Goal: Transaction & Acquisition: Download file/media

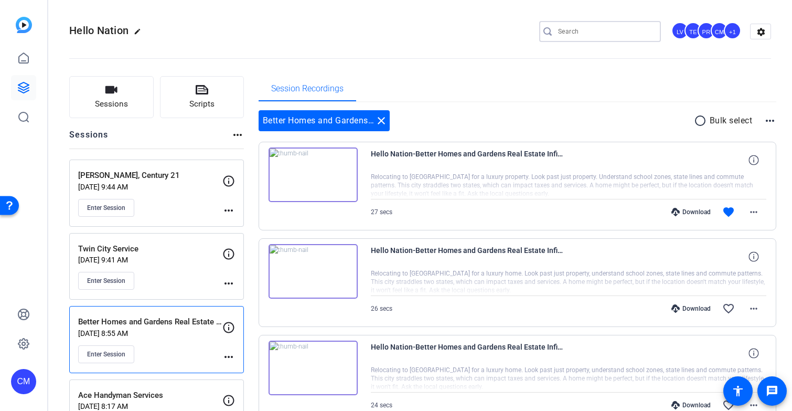
click at [571, 27] on input "Search" at bounding box center [605, 31] width 94 height 13
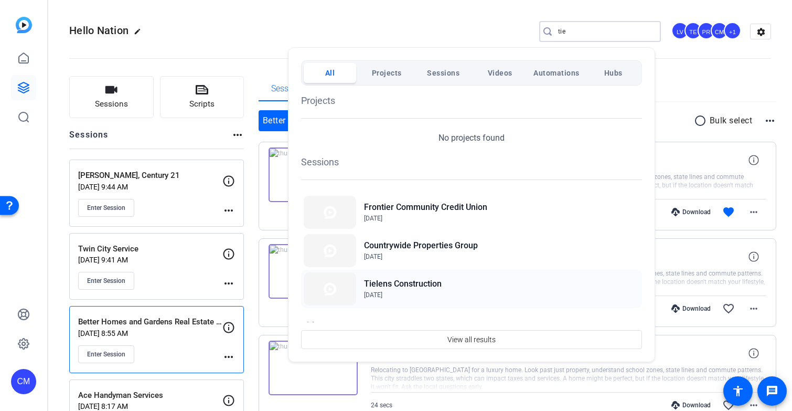
type input "tie"
click at [406, 291] on span "[DATE]" at bounding box center [403, 294] width 78 height 9
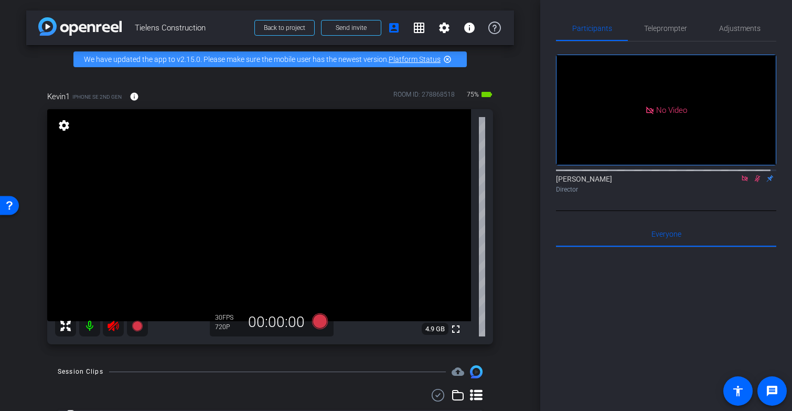
click at [118, 331] on icon at bounding box center [113, 326] width 11 height 10
click at [753, 182] on icon at bounding box center [757, 178] width 8 height 7
click at [742, 181] on icon at bounding box center [745, 178] width 6 height 6
click at [735, 30] on span "Adjustments" at bounding box center [739, 28] width 41 height 7
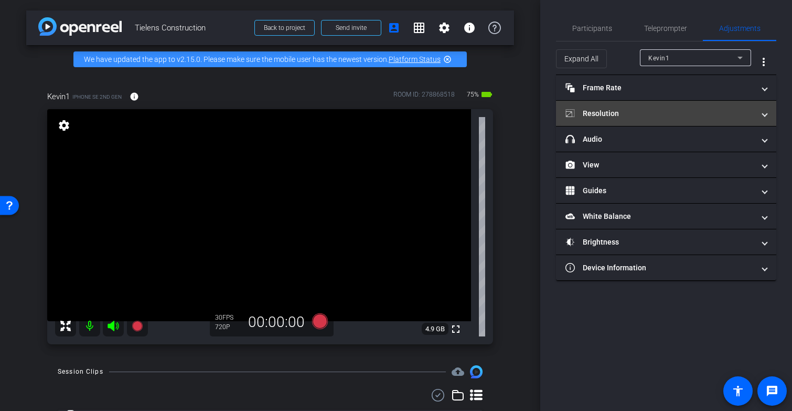
click at [724, 114] on mat-panel-title "Resolution" at bounding box center [660, 113] width 189 height 11
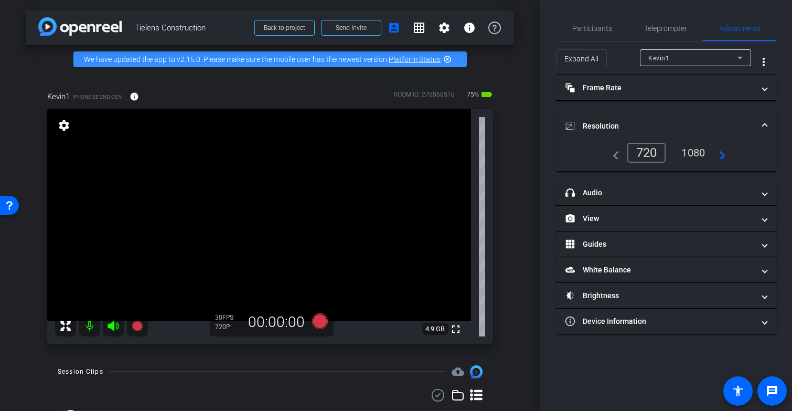
click at [720, 157] on mat-icon "navigate_next" at bounding box center [719, 152] width 13 height 13
click at [765, 123] on span at bounding box center [765, 126] width 4 height 11
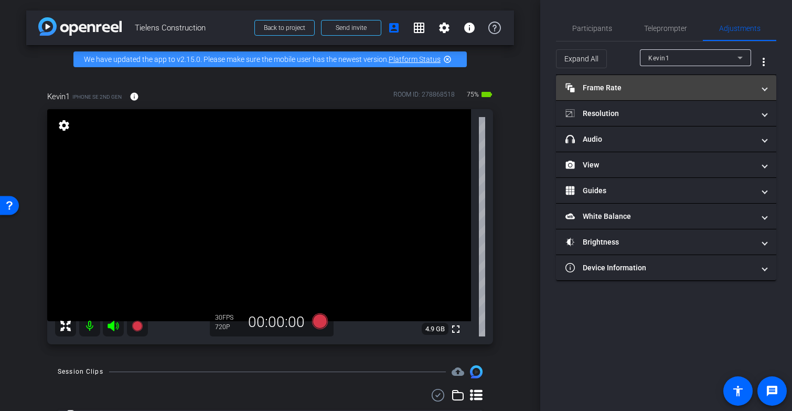
click at [764, 93] on mat-expansion-panel-header "Frame Rate Frame Rate" at bounding box center [666, 87] width 220 height 25
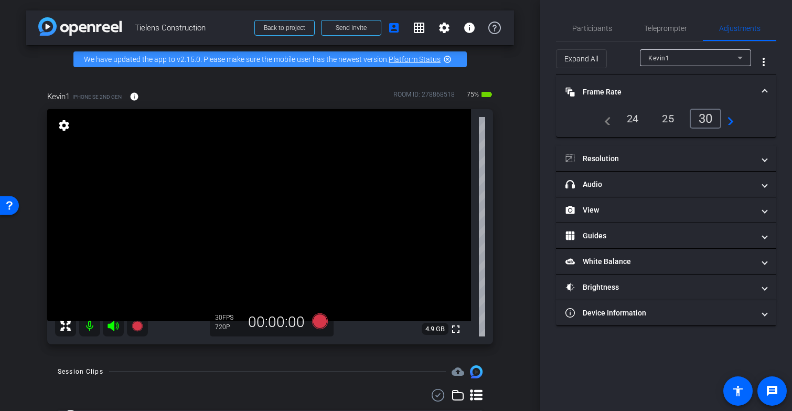
click at [726, 121] on mat-icon "navigate_next" at bounding box center [727, 118] width 13 height 13
click at [729, 121] on mat-icon "navigate_next" at bounding box center [727, 118] width 13 height 13
click at [763, 94] on span at bounding box center [765, 92] width 4 height 11
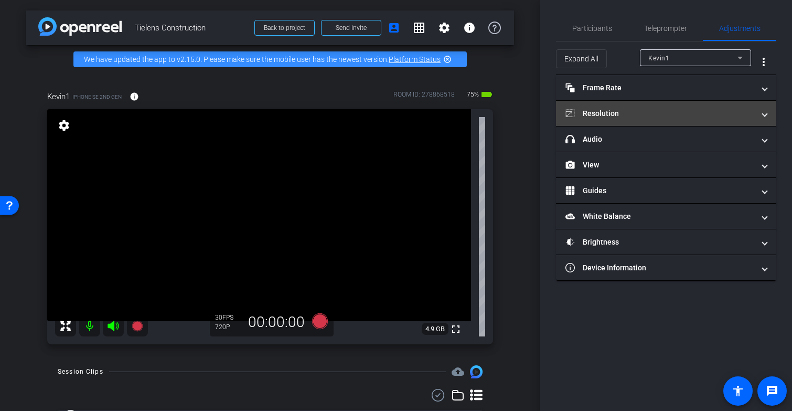
click at [763, 113] on span at bounding box center [765, 113] width 4 height 11
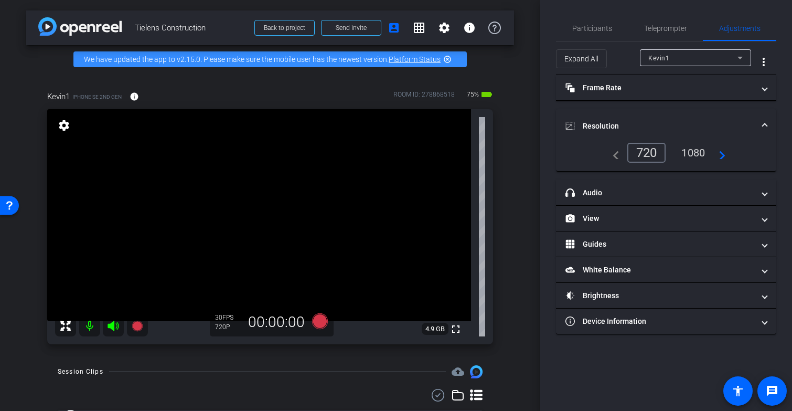
click at [722, 157] on mat-icon "navigate_next" at bounding box center [719, 152] width 13 height 13
click at [695, 153] on div "1080" at bounding box center [693, 153] width 39 height 18
click at [601, 30] on span "Participants" at bounding box center [592, 28] width 40 height 7
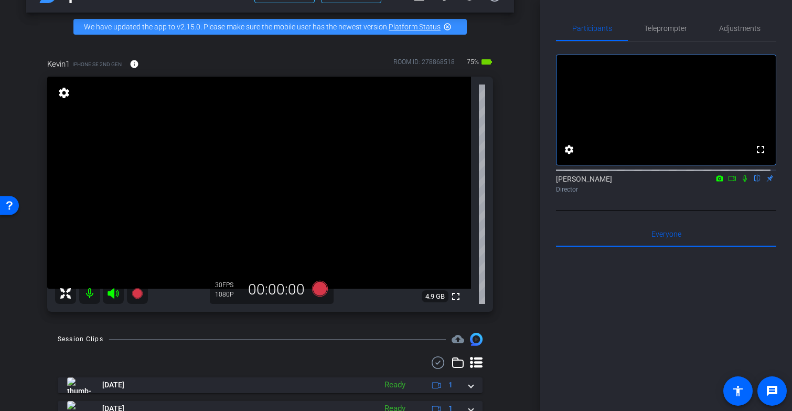
scroll to position [31, 0]
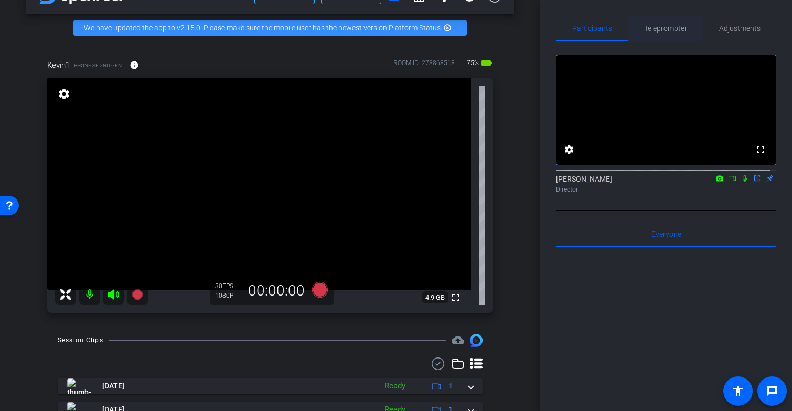
click at [672, 28] on span "Teleprompter" at bounding box center [665, 28] width 43 height 7
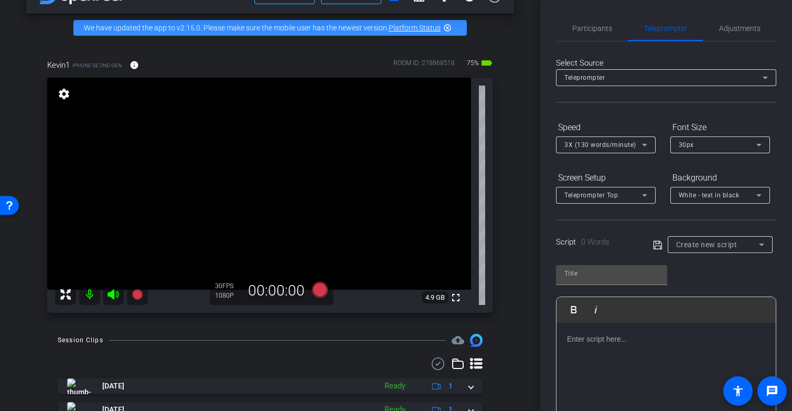
click at [604, 347] on div at bounding box center [666, 375] width 219 height 105
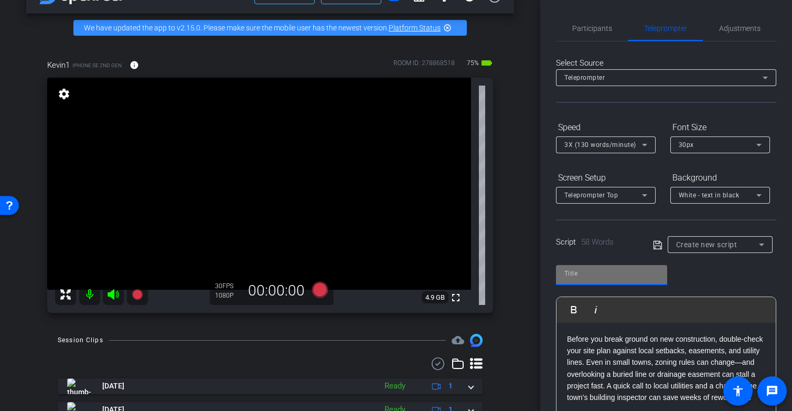
click at [583, 276] on input "text" at bounding box center [612, 273] width 94 height 13
type input "1"
click at [654, 244] on icon at bounding box center [657, 245] width 9 height 13
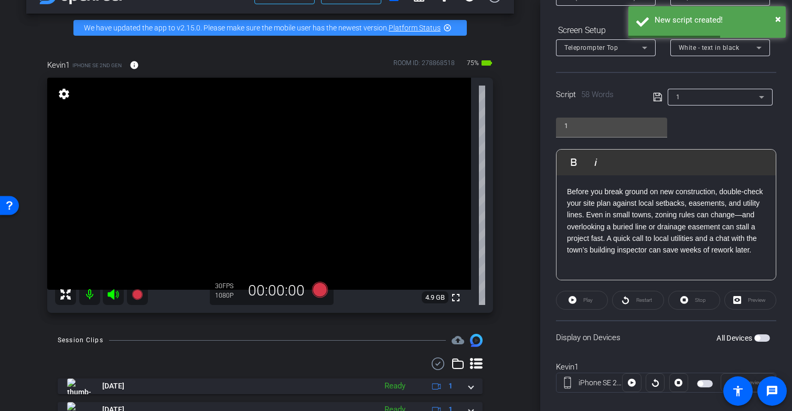
scroll to position [163, 0]
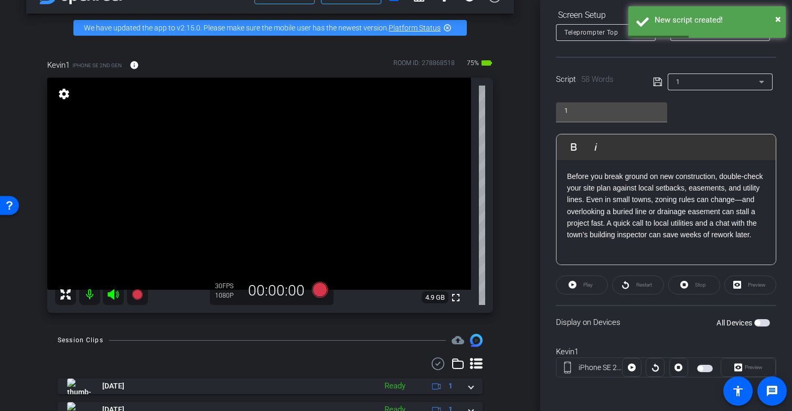
click at [755, 325] on span "button" at bounding box center [763, 322] width 16 height 7
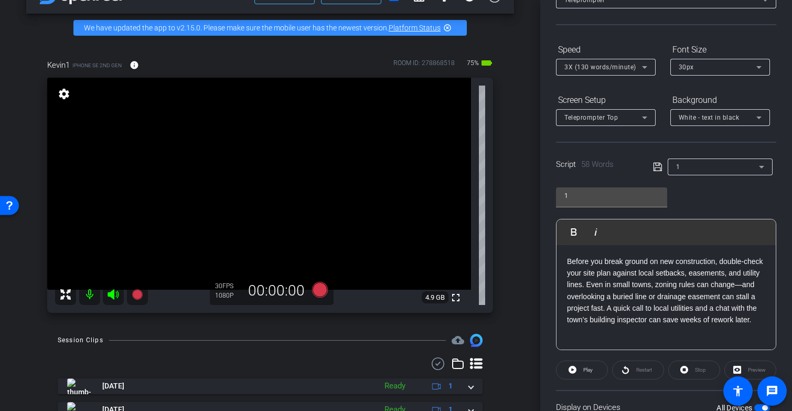
scroll to position [0, 0]
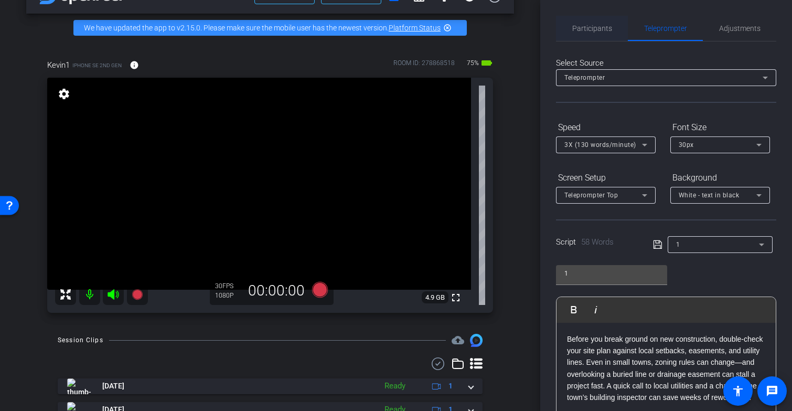
click at [595, 28] on span "Participants" at bounding box center [592, 28] width 40 height 7
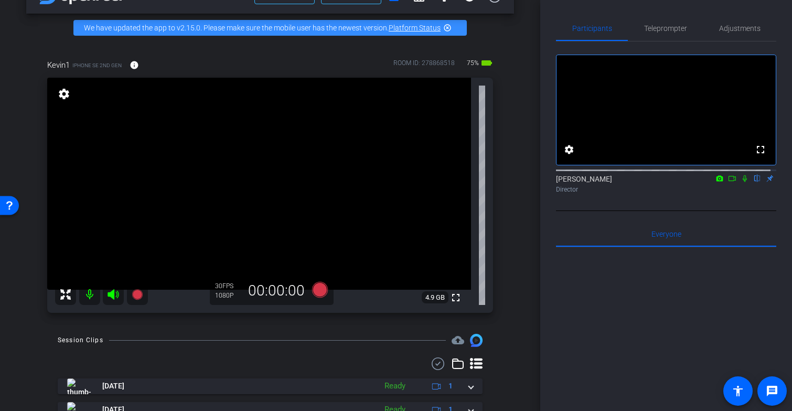
click at [743, 182] on icon at bounding box center [745, 178] width 4 height 7
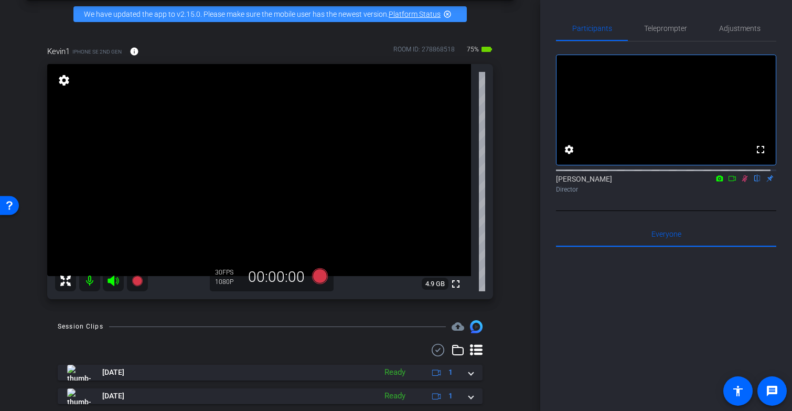
scroll to position [43, 0]
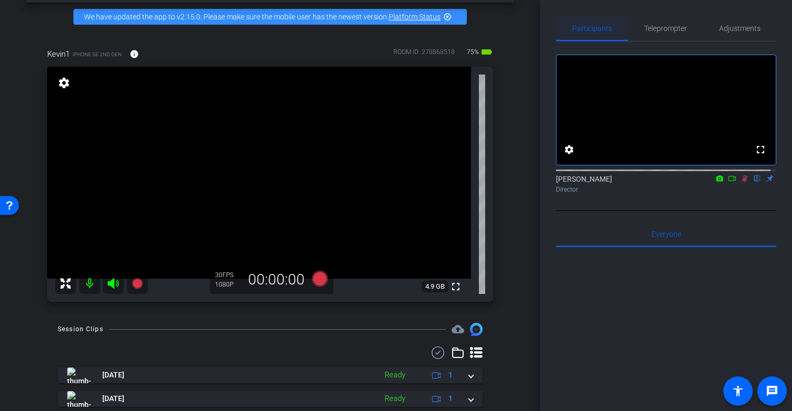
click at [593, 33] on span "Participants" at bounding box center [592, 28] width 40 height 25
click at [318, 286] on icon at bounding box center [320, 279] width 16 height 16
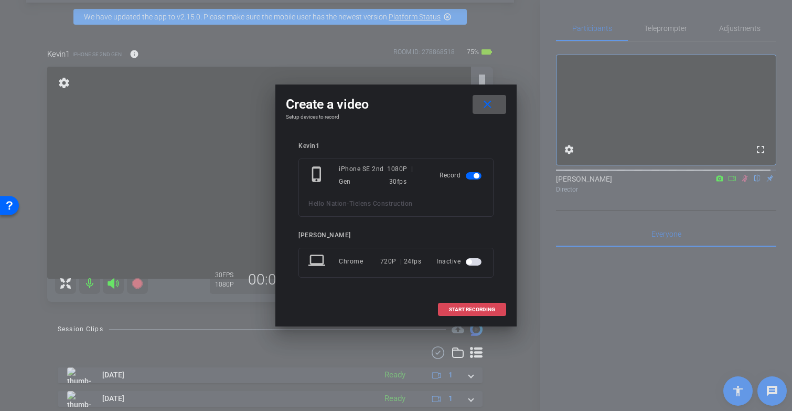
click at [472, 307] on span "START RECORDING" at bounding box center [472, 309] width 46 height 5
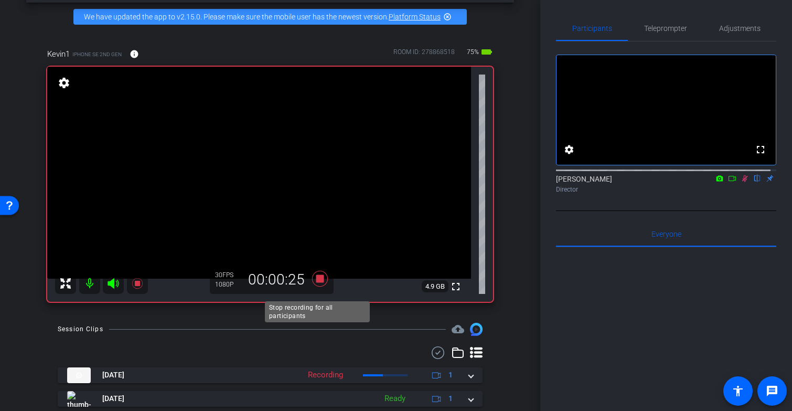
click at [316, 286] on icon at bounding box center [320, 279] width 16 height 16
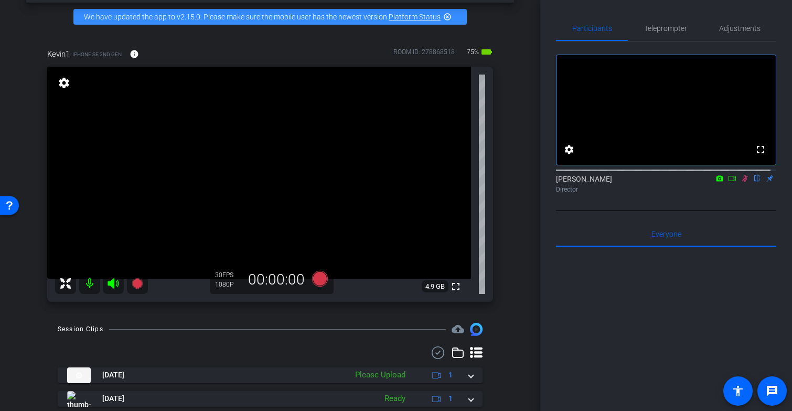
click at [741, 182] on icon at bounding box center [745, 178] width 8 height 7
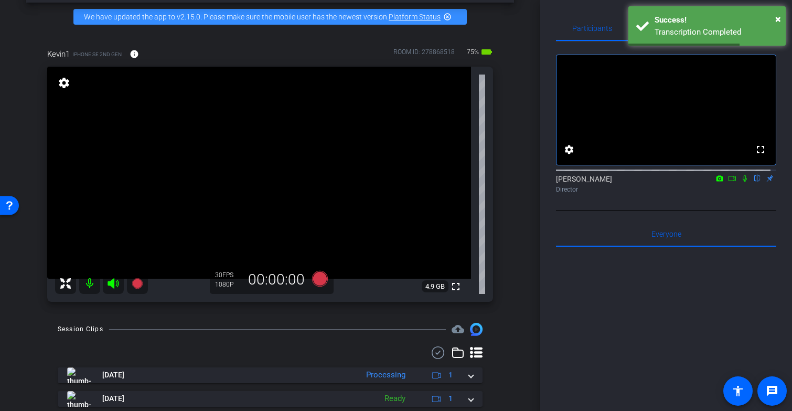
click at [741, 182] on icon at bounding box center [745, 178] width 8 height 7
click at [321, 286] on icon at bounding box center [320, 279] width 16 height 16
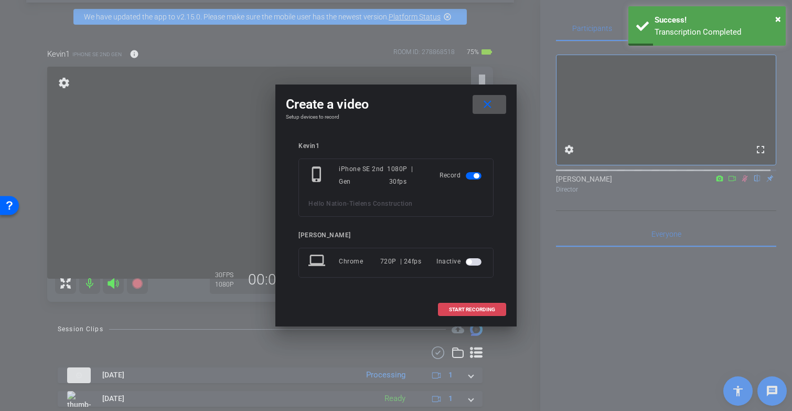
click at [453, 309] on span "START RECORDING" at bounding box center [472, 309] width 46 height 5
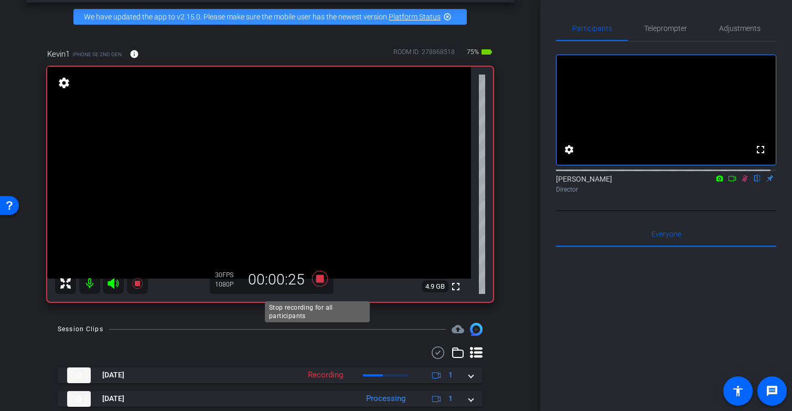
click at [320, 286] on icon at bounding box center [320, 279] width 16 height 16
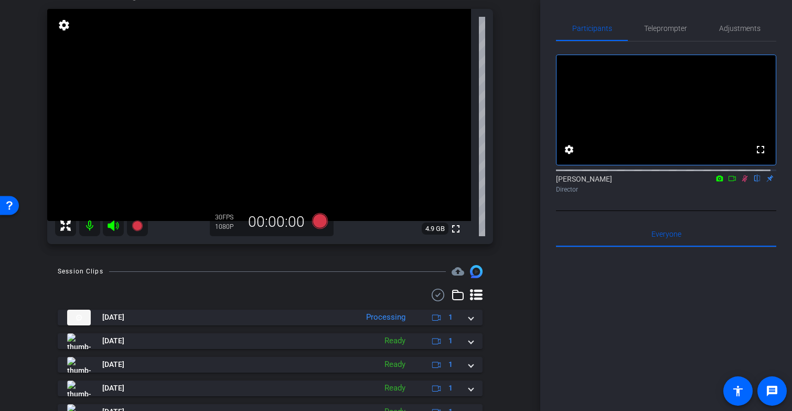
scroll to position [90, 0]
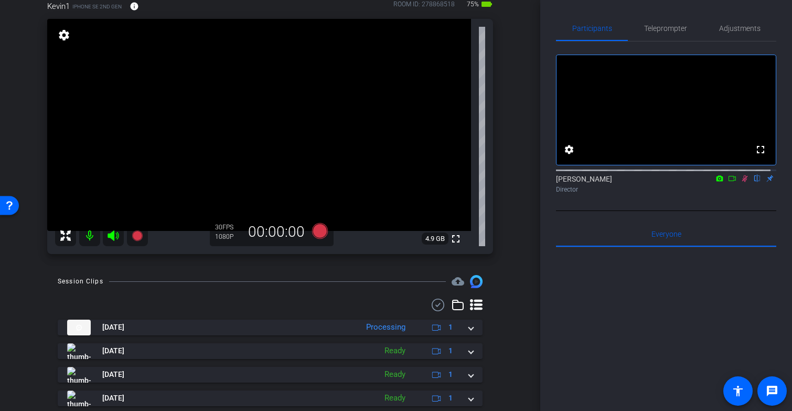
click at [741, 182] on icon at bounding box center [745, 178] width 8 height 7
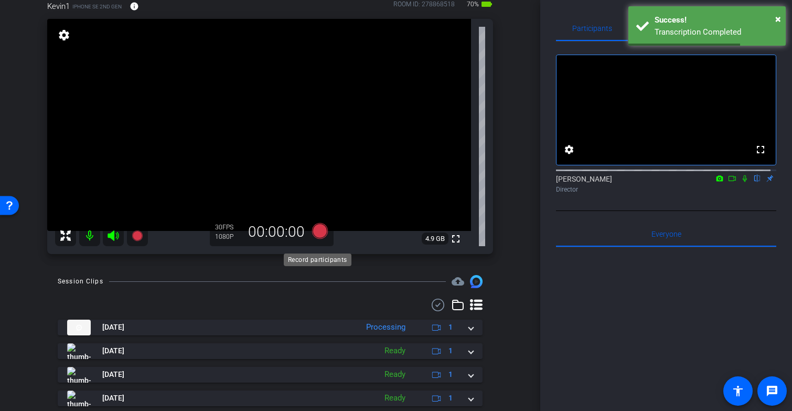
click at [316, 239] on icon at bounding box center [320, 231] width 16 height 16
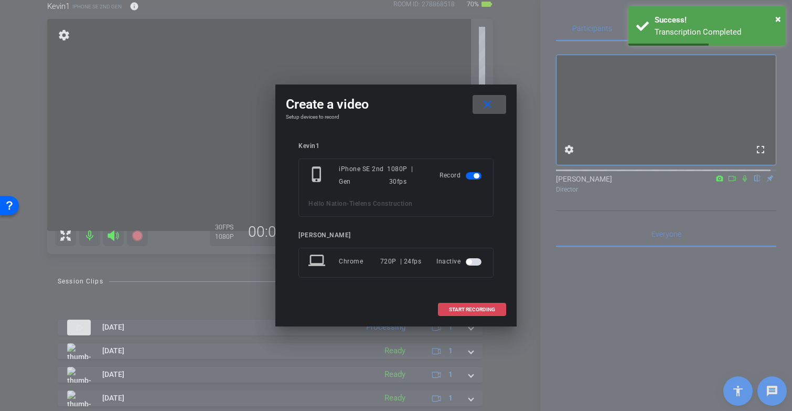
click at [481, 309] on span "START RECORDING" at bounding box center [472, 309] width 46 height 5
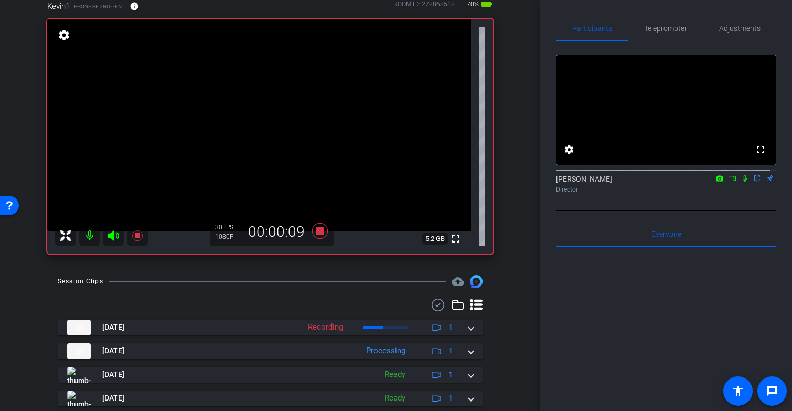
click at [741, 182] on icon at bounding box center [745, 178] width 8 height 7
click at [319, 239] on icon at bounding box center [320, 231] width 16 height 16
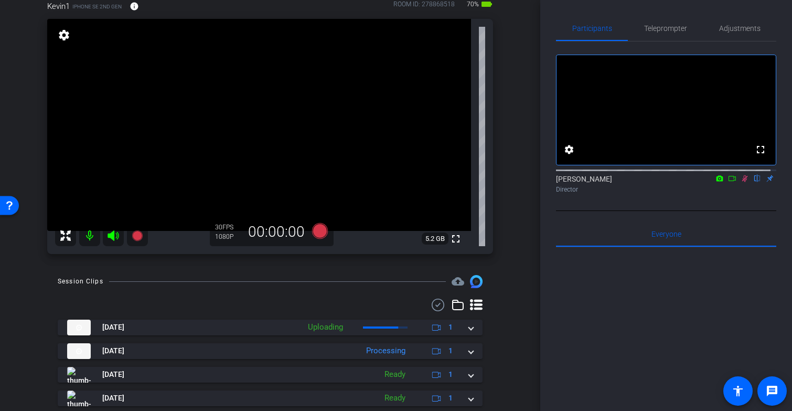
click at [742, 182] on icon at bounding box center [745, 178] width 8 height 7
click at [741, 182] on icon at bounding box center [745, 178] width 8 height 7
click at [315, 239] on icon at bounding box center [320, 231] width 16 height 16
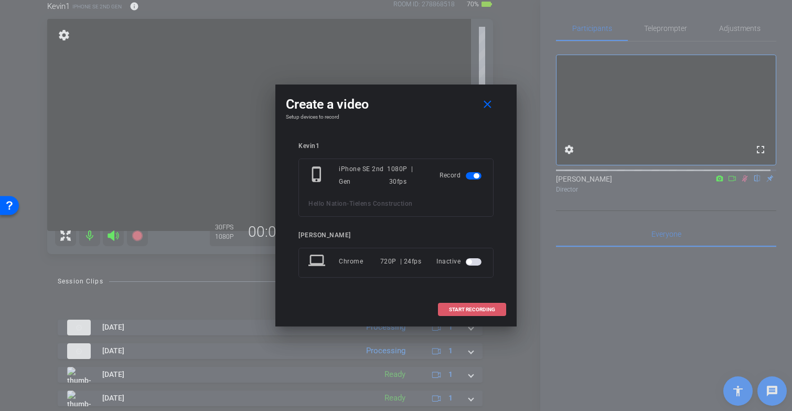
click at [463, 308] on span "START RECORDING" at bounding box center [472, 309] width 46 height 5
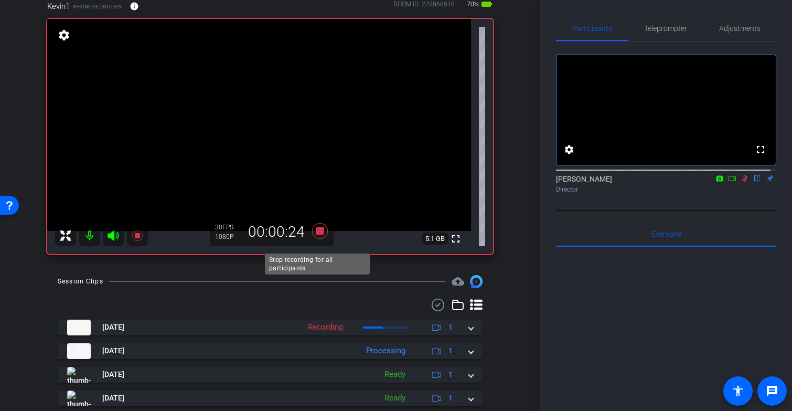
click at [319, 239] on icon at bounding box center [320, 231] width 16 height 16
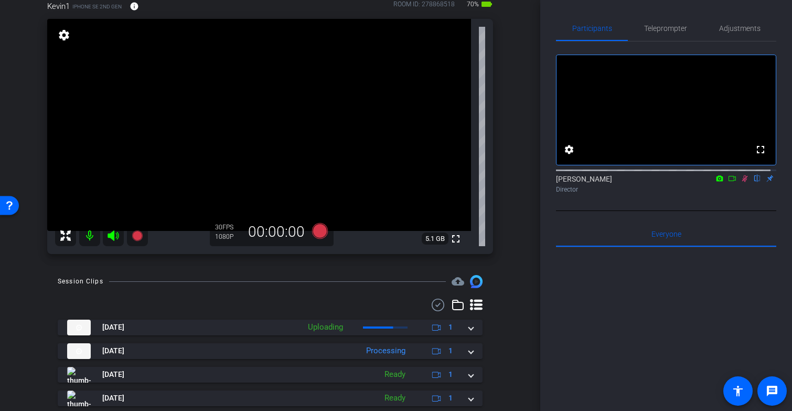
click at [741, 182] on icon at bounding box center [745, 178] width 8 height 7
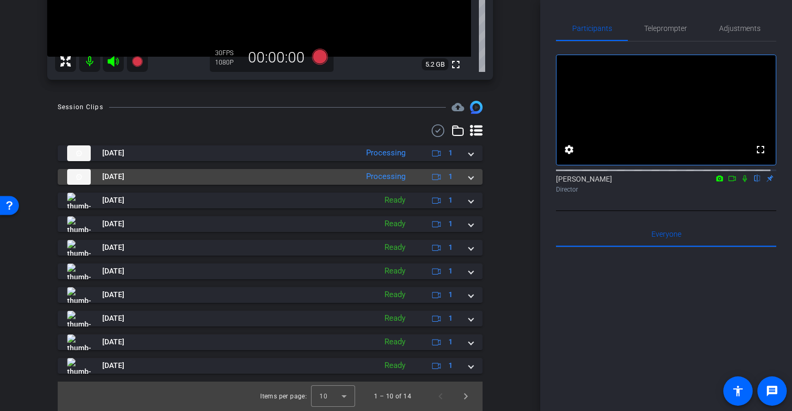
scroll to position [0, 0]
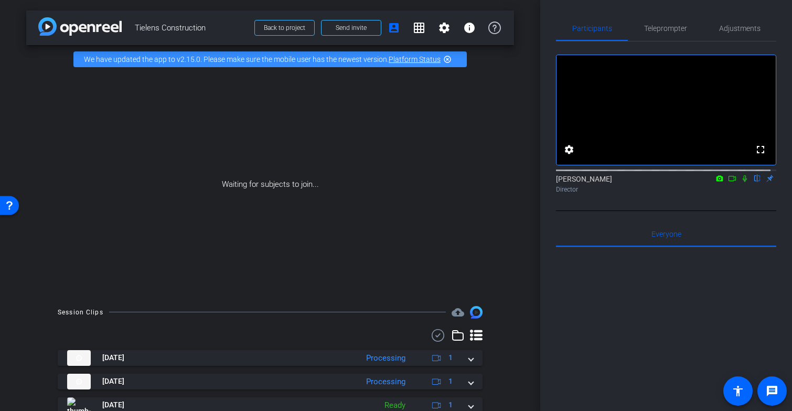
click at [728, 182] on icon at bounding box center [732, 178] width 8 height 7
click at [753, 182] on icon at bounding box center [757, 178] width 8 height 7
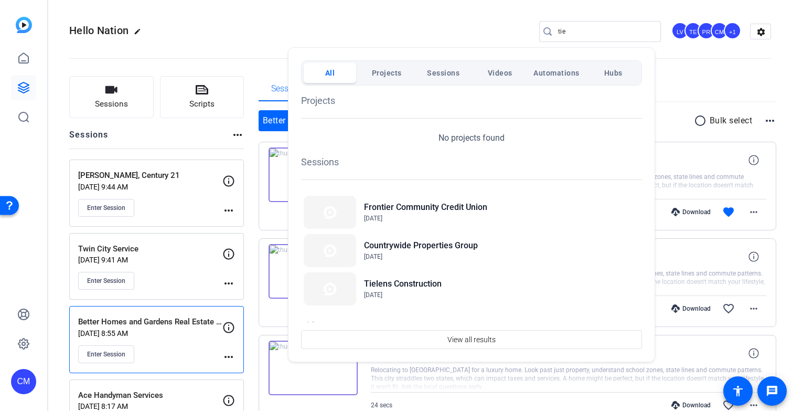
click at [680, 88] on div at bounding box center [396, 205] width 792 height 411
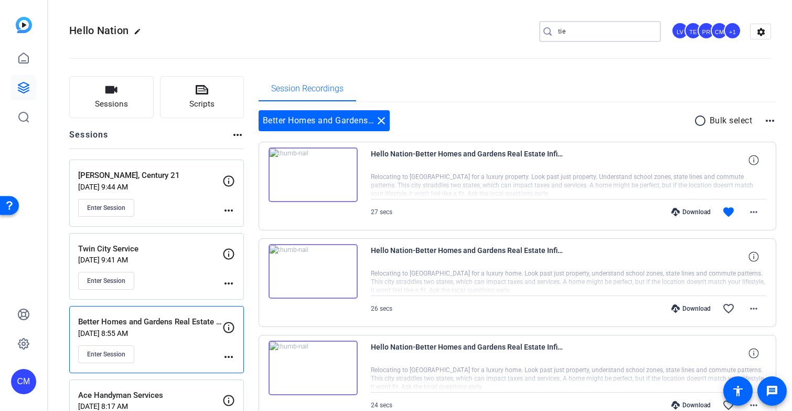
click at [580, 29] on input "tie" at bounding box center [605, 31] width 94 height 13
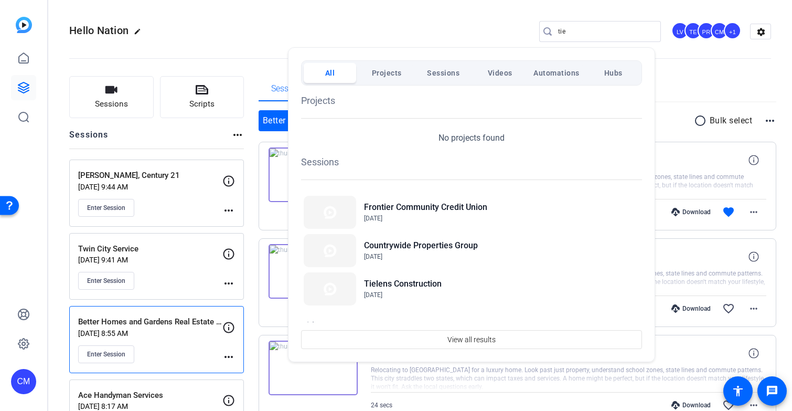
click at [417, 28] on div at bounding box center [396, 205] width 792 height 411
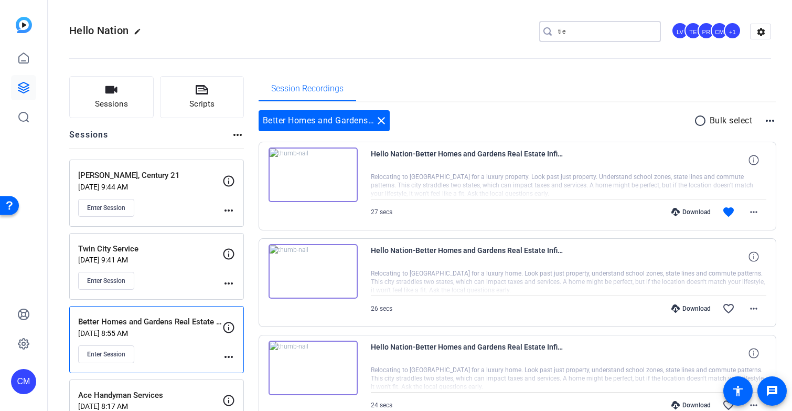
click at [566, 34] on input "tie" at bounding box center [605, 31] width 94 height 13
type input "t"
click at [562, 26] on input "Search" at bounding box center [605, 31] width 94 height 13
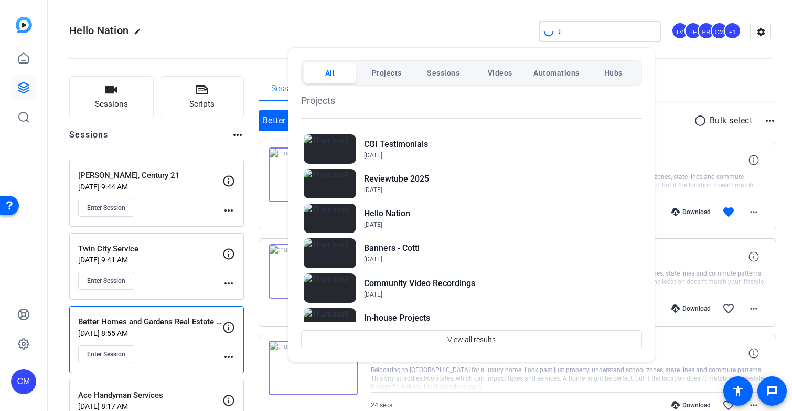
type input "tie"
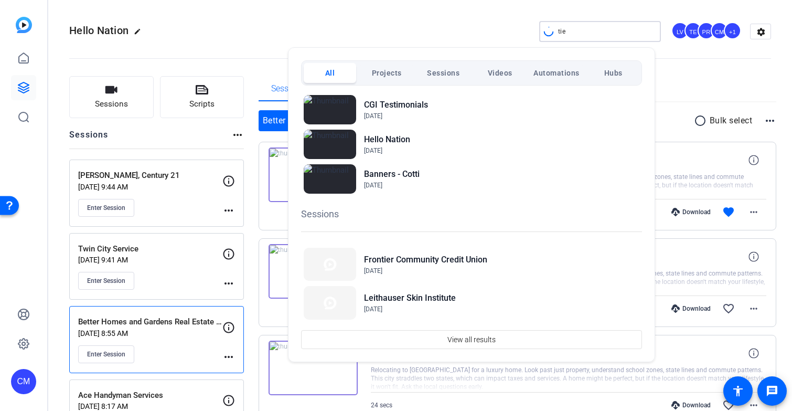
scroll to position [46, 0]
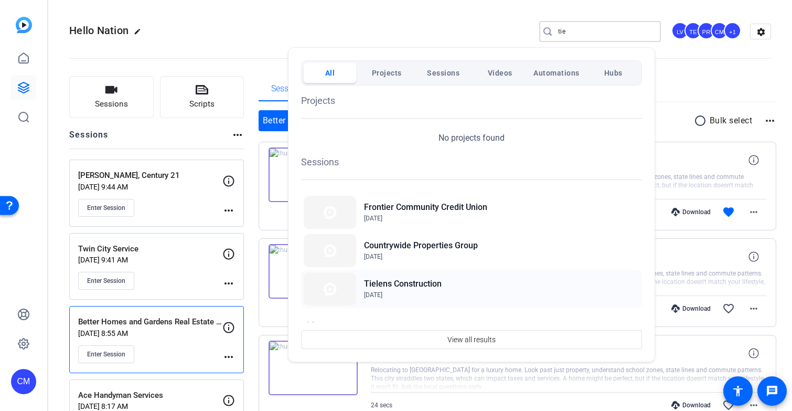
click at [410, 285] on h2 "Tielens Construction" at bounding box center [403, 284] width 78 height 13
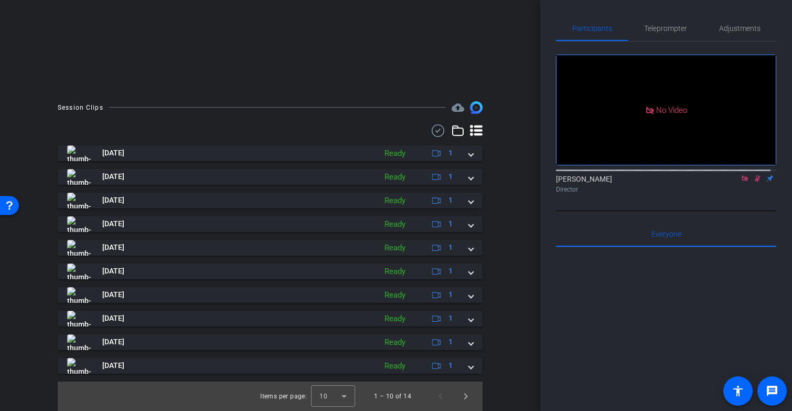
scroll to position [213, 0]
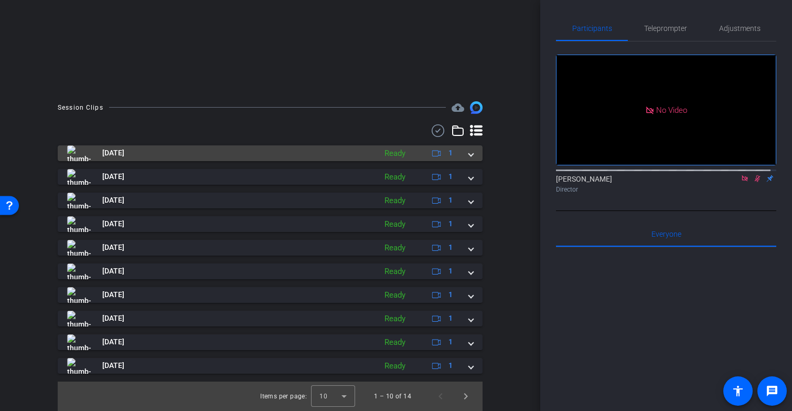
click at [169, 156] on mat-panel-title "[DATE]" at bounding box center [219, 153] width 304 height 16
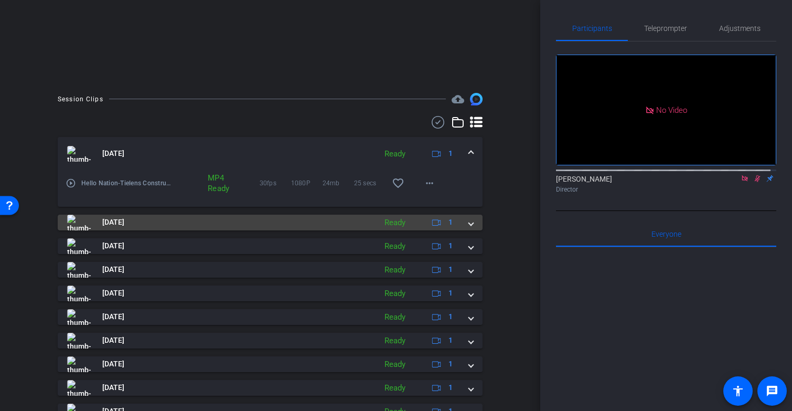
click at [163, 230] on mat-panel-title "[DATE]" at bounding box center [219, 223] width 304 height 16
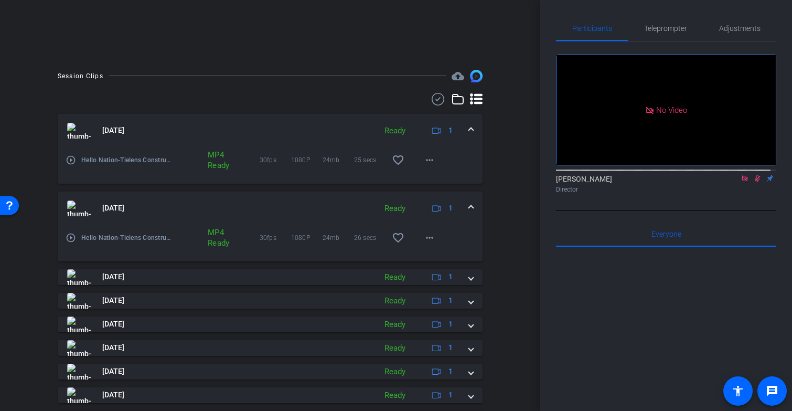
scroll to position [243, 0]
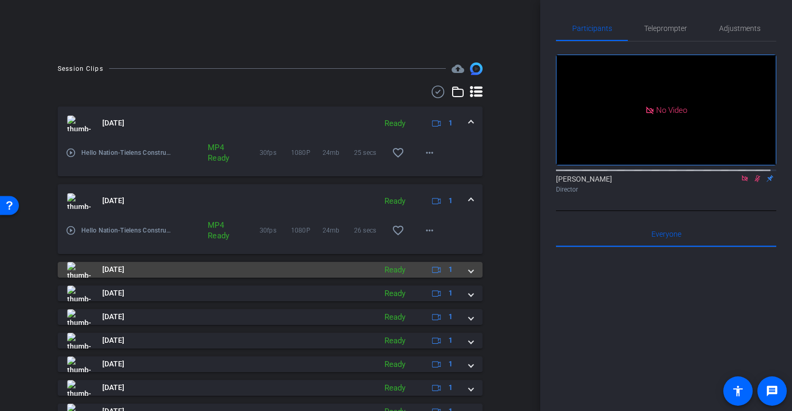
click at [189, 278] on mat-panel-title "[DATE]" at bounding box center [219, 270] width 304 height 16
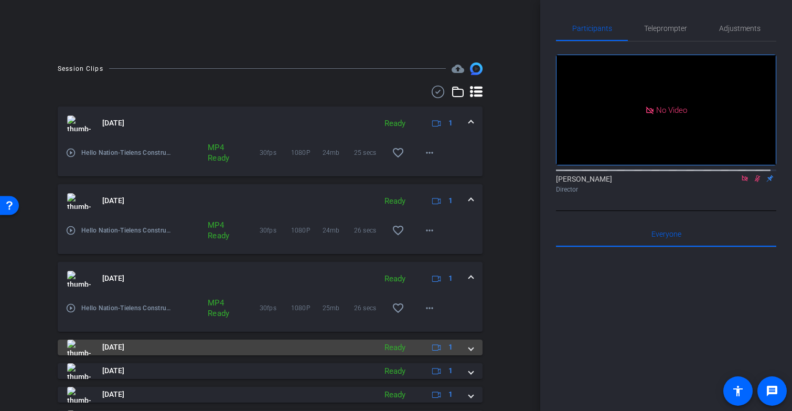
click at [190, 351] on mat-panel-title "[DATE]" at bounding box center [219, 347] width 304 height 16
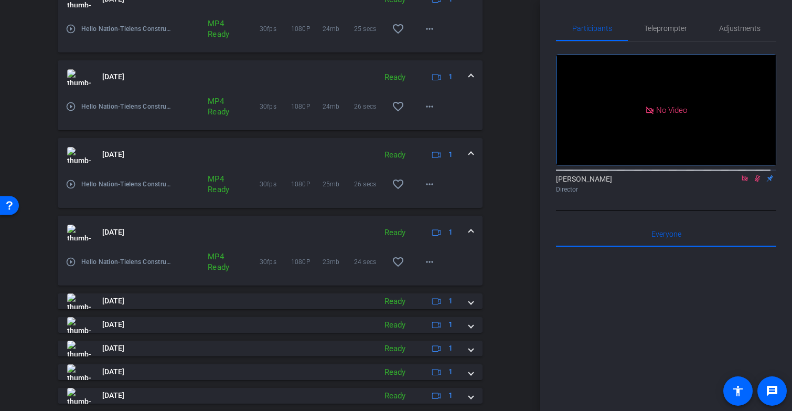
scroll to position [357, 0]
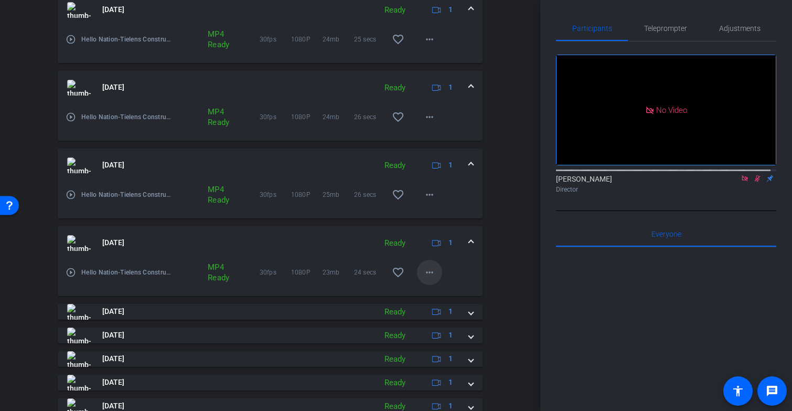
click at [424, 279] on mat-icon "more_horiz" at bounding box center [429, 272] width 13 height 13
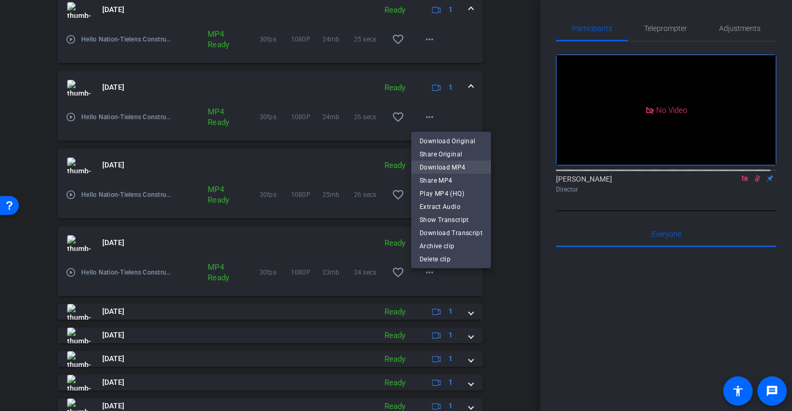
click at [458, 165] on span "Download MP4" at bounding box center [451, 167] width 63 height 13
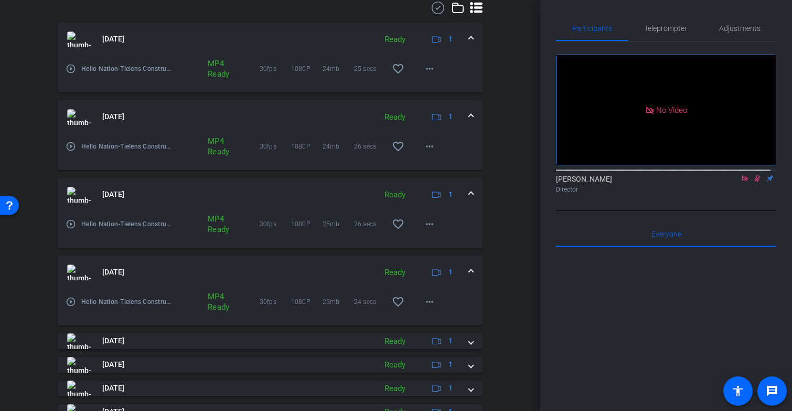
scroll to position [307, 0]
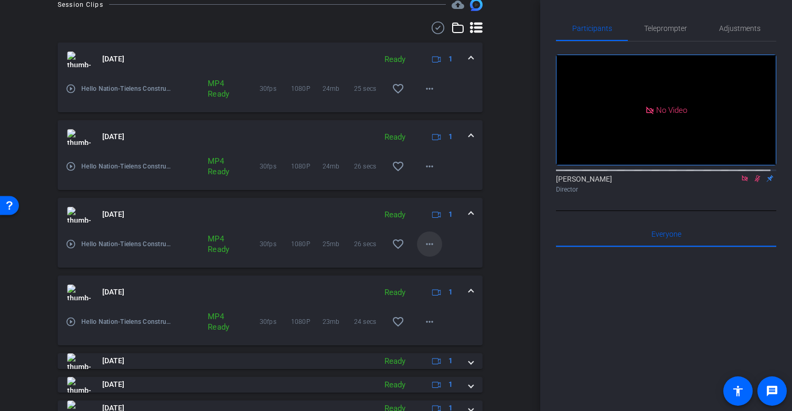
click at [424, 250] on mat-icon "more_horiz" at bounding box center [429, 244] width 13 height 13
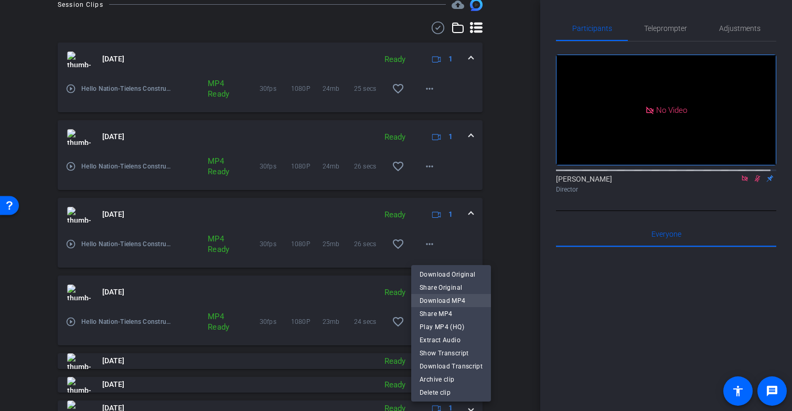
click at [454, 302] on span "Download MP4" at bounding box center [451, 300] width 63 height 13
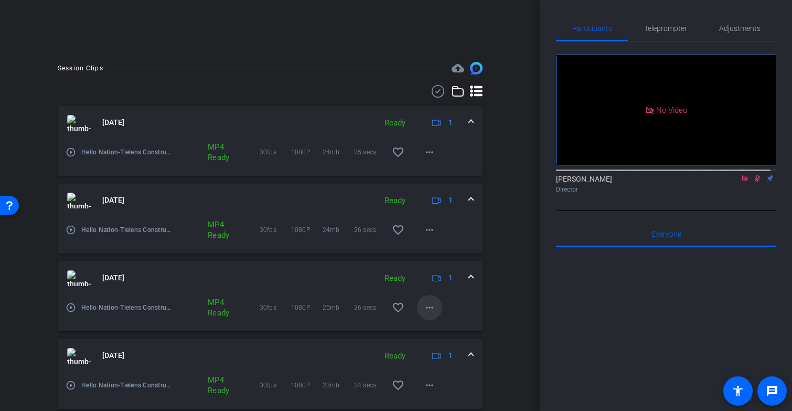
scroll to position [240, 0]
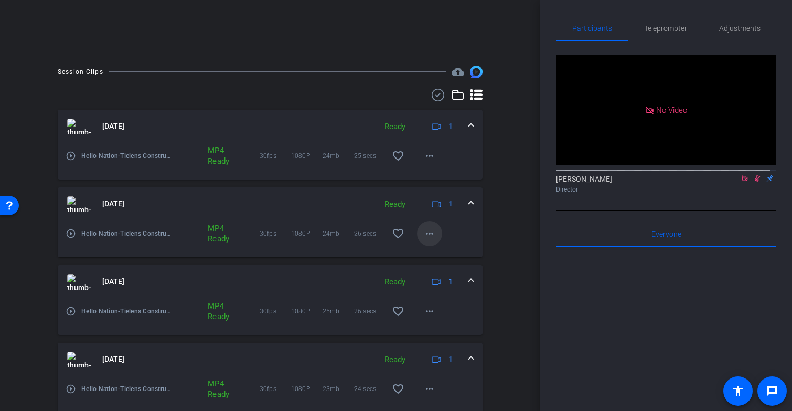
click at [427, 239] on mat-icon "more_horiz" at bounding box center [429, 233] width 13 height 13
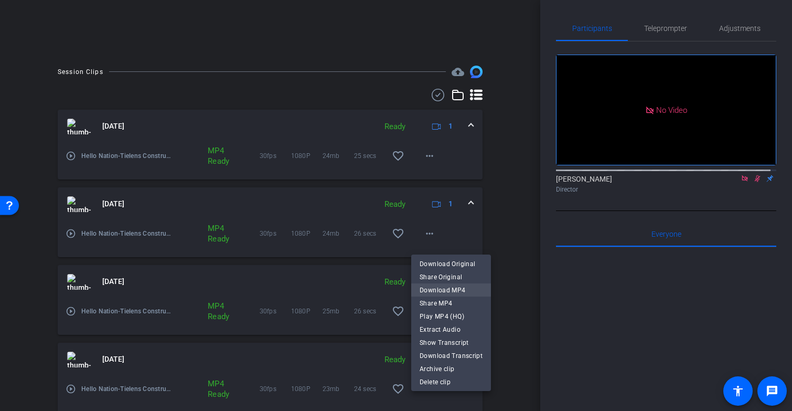
click at [461, 290] on span "Download MP4" at bounding box center [451, 290] width 63 height 13
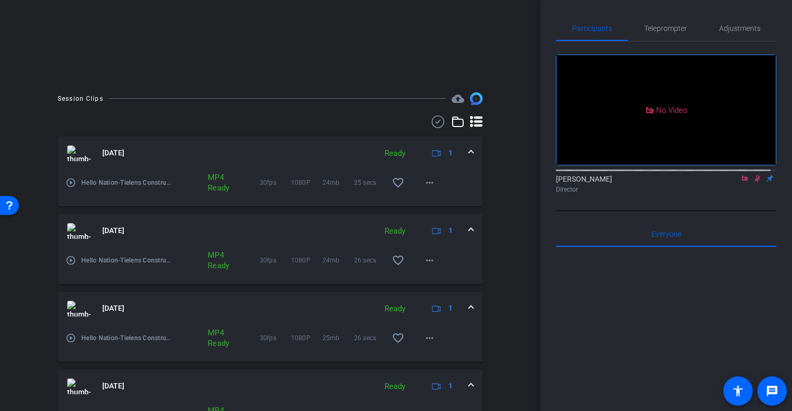
scroll to position [213, 0]
click at [427, 189] on mat-icon "more_horiz" at bounding box center [429, 183] width 13 height 13
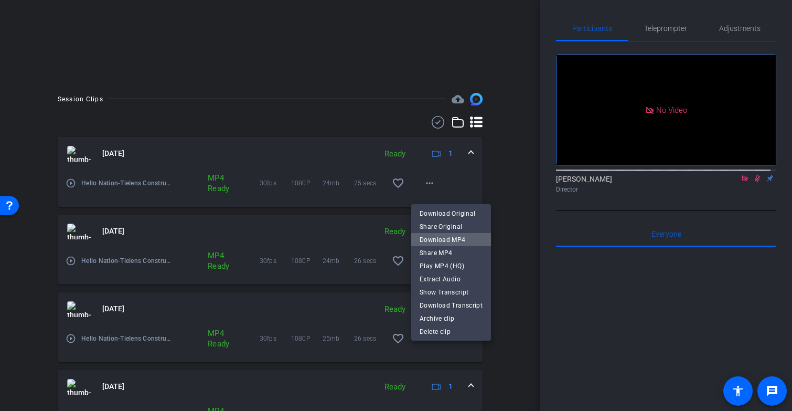
click at [462, 239] on span "Download MP4" at bounding box center [451, 240] width 63 height 13
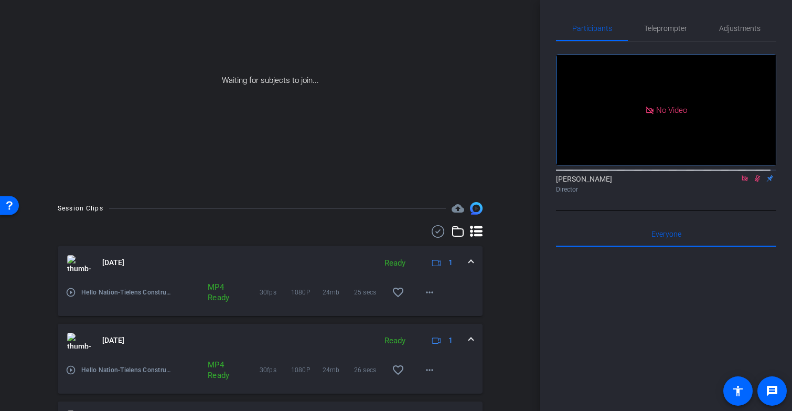
scroll to position [0, 0]
